Goal: Check status

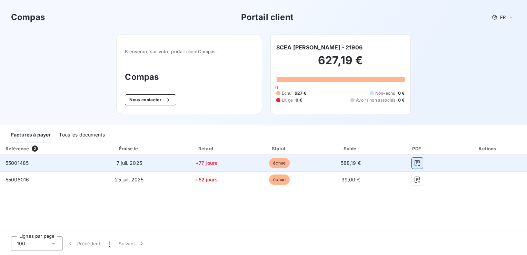
click at [420, 161] on icon "button" at bounding box center [417, 162] width 7 height 7
click at [419, 162] on icon "button" at bounding box center [417, 163] width 5 height 6
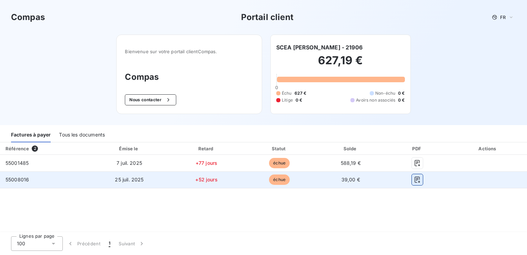
click at [412, 179] on button "button" at bounding box center [417, 179] width 11 height 11
click at [420, 180] on icon "button" at bounding box center [417, 179] width 7 height 7
click at [415, 177] on icon "button" at bounding box center [417, 179] width 5 height 6
click at [418, 178] on icon "button" at bounding box center [417, 179] width 7 height 7
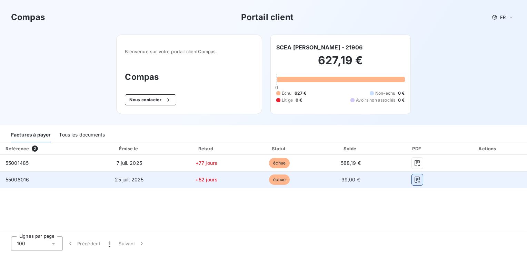
click at [415, 179] on icon "button" at bounding box center [417, 179] width 7 height 7
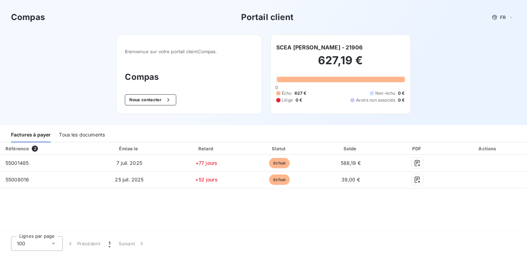
drag, startPoint x: 323, startPoint y: 205, endPoint x: 325, endPoint y: 199, distance: 5.8
click at [324, 201] on div "Référence 2 Émise le Retard Statut Solde PDF Actions 55001485 7 juil. 2025 +77 …" at bounding box center [263, 187] width 527 height 90
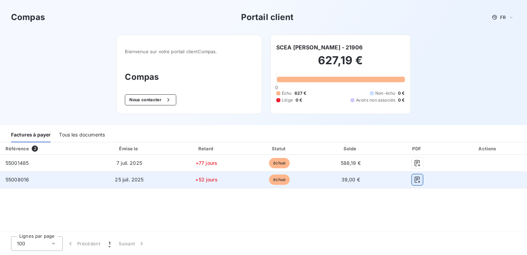
click at [415, 177] on icon "button" at bounding box center [417, 179] width 5 height 6
click at [415, 176] on icon "button" at bounding box center [417, 179] width 7 height 7
click at [415, 176] on icon "button" at bounding box center [417, 179] width 5 height 6
click at [415, 182] on icon "button" at bounding box center [417, 179] width 5 height 6
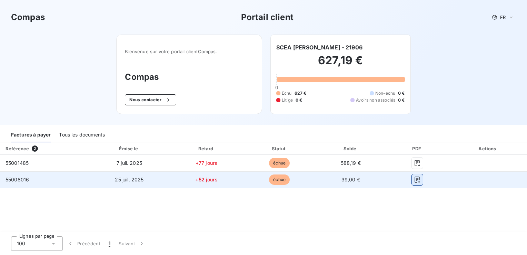
click at [415, 182] on icon "button" at bounding box center [417, 179] width 5 height 6
click at [417, 181] on icon "button" at bounding box center [417, 179] width 7 height 7
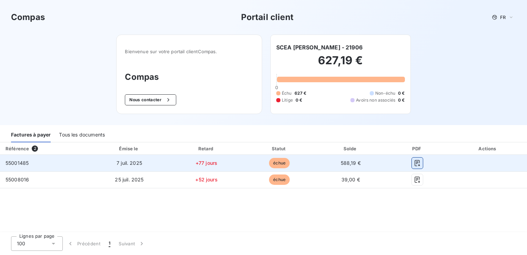
click at [416, 163] on icon "button" at bounding box center [417, 162] width 7 height 7
